Goal: Complete application form

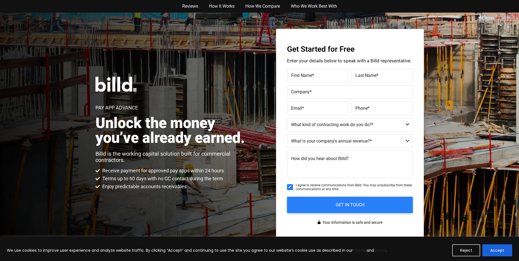
click at [312, 74] on span "First Name" at bounding box center [301, 75] width 21 height 5
click at [312, 74] on input "First Name *" at bounding box center [318, 76] width 62 height 14
click at [312, 74] on label "First Name *" at bounding box center [317, 72] width 55 height 8
click at [312, 74] on input "First Name *" at bounding box center [318, 76] width 62 height 14
click at [321, 75] on label "First Name *" at bounding box center [317, 72] width 55 height 8
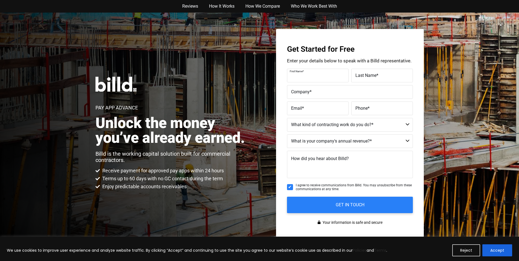
click at [321, 75] on input "First Name *" at bounding box center [318, 76] width 62 height 14
click at [323, 79] on input "First Name *" at bounding box center [318, 76] width 62 height 14
type input "[PERSON_NAME]"
type input "[EMAIL_ADDRESS][DOMAIN_NAME]"
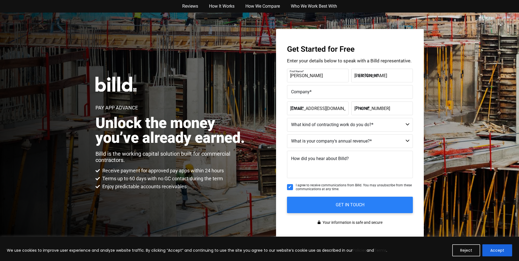
type input "[PHONE_NUMBER]"
click at [365, 89] on label "Company *" at bounding box center [350, 92] width 118 height 8
click at [365, 89] on input "Company *" at bounding box center [350, 92] width 126 height 14
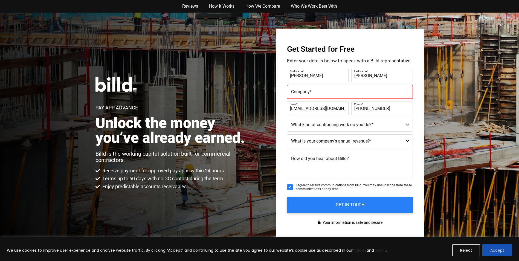
click at [503, 247] on button "Accept" at bounding box center [498, 250] width 30 height 12
